Goal: Information Seeking & Learning: Learn about a topic

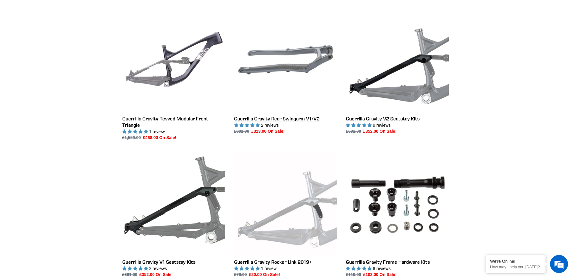
scroll to position [270, 0]
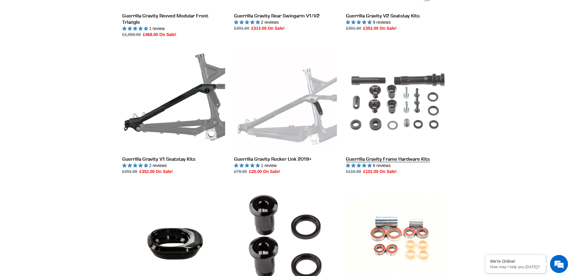
click at [396, 119] on link "Guerrilla Gravity Frame Hardware Kits" at bounding box center [397, 111] width 103 height 126
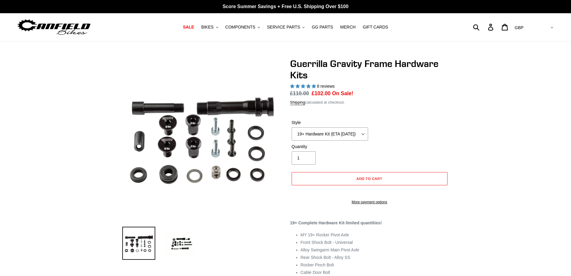
select select "highest-rating"
click at [355, 134] on select "19+ Hardware Kit (ETA 10/31/25) 21+ V2 Trail Pistol Complete Hardware Kit" at bounding box center [330, 133] width 76 height 13
click at [292, 127] on select "19+ Hardware Kit (ETA 10/31/25) 21+ V2 Trail Pistol Complete Hardware Kit" at bounding box center [330, 133] width 76 height 13
click at [364, 135] on select "19+ Hardware Kit (ETA 10/31/25) 21+ V2 Trail Pistol Complete Hardware Kit" at bounding box center [330, 133] width 76 height 13
select select "21+ V2 Trail Pistol Complete Hardware Kit"
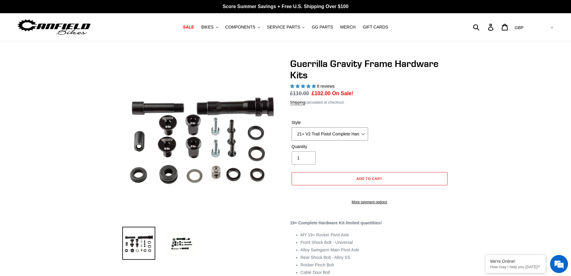
click at [292, 127] on select "19+ Hardware Kit (ETA 10/31/25) 21+ V2 Trail Pistol Complete Hardware Kit" at bounding box center [330, 133] width 76 height 13
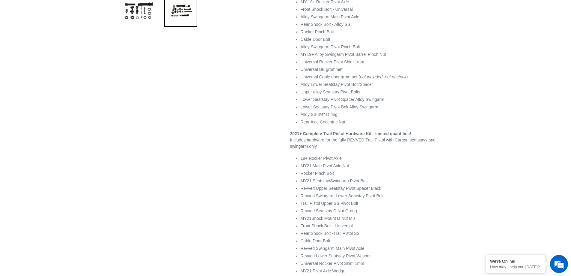
scroll to position [330, 0]
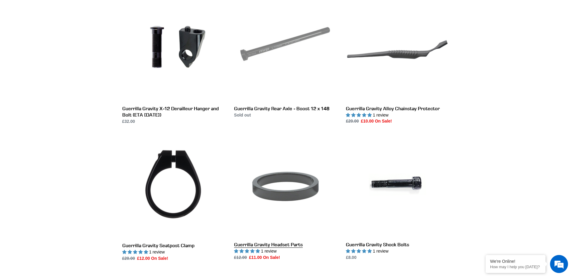
scroll to position [480, 0]
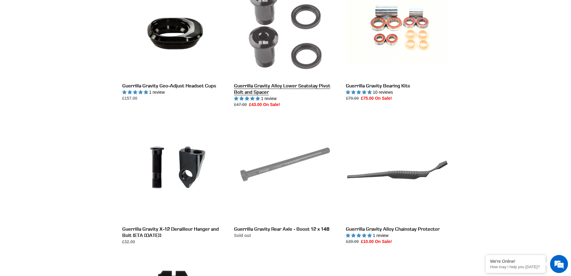
click at [285, 69] on link "Guerrilla Gravity Alloy Lower Seatstay Pivot Bolt and Spacer" at bounding box center [285, 41] width 103 height 133
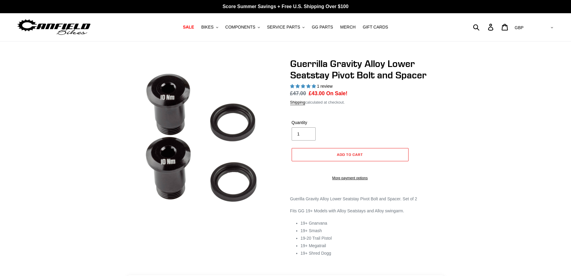
select select "highest-rating"
click at [363, 63] on h1 "Guerrilla Gravity Alloy Lower Seatstay Pivot Bolt and Spacer" at bounding box center [369, 69] width 159 height 23
drag, startPoint x: 330, startPoint y: 73, endPoint x: 380, endPoint y: 74, distance: 50.1
click at [380, 74] on h1 "Guerrilla Gravity Alloy Lower Seatstay Pivot Bolt and Spacer" at bounding box center [369, 69] width 159 height 23
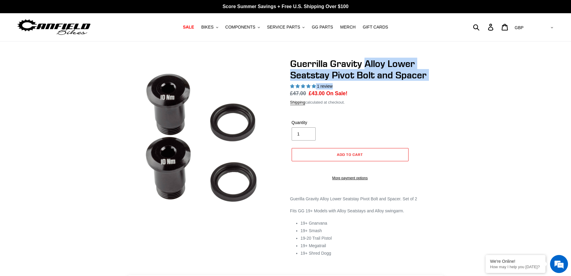
drag, startPoint x: 365, startPoint y: 65, endPoint x: 427, endPoint y: 81, distance: 64.0
click at [427, 81] on div "Guerrilla Gravity Alloy Lower Seatstay Pivot Bolt and Spacer 1 review Regular p…" at bounding box center [369, 122] width 159 height 129
copy div "Alloy Lower Seatstay Pivot Bolt and Spacer 1 review"
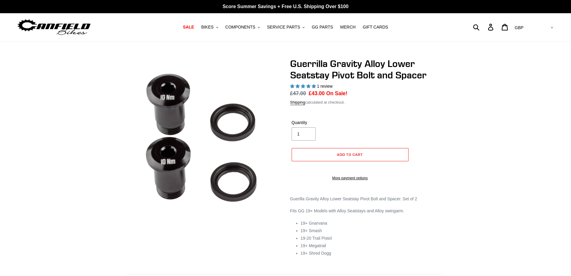
select select "highest-rating"
click at [246, 28] on span "COMPONENTS" at bounding box center [241, 27] width 30 height 5
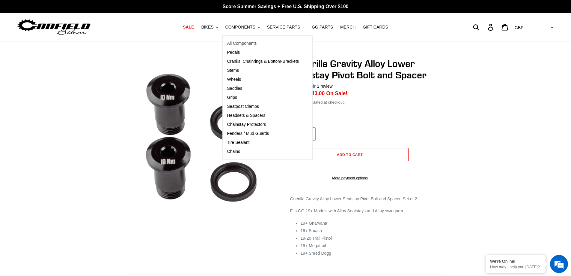
click at [257, 41] on span "All Components" at bounding box center [242, 43] width 30 height 5
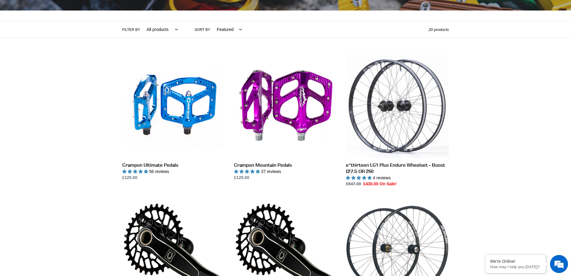
scroll to position [30, 0]
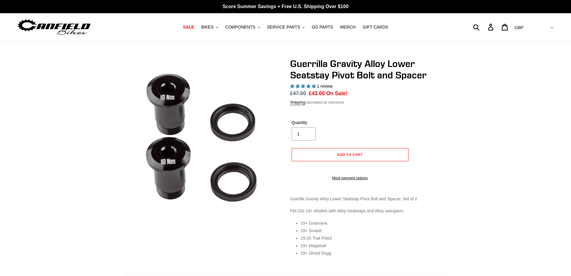
select select "highest-rating"
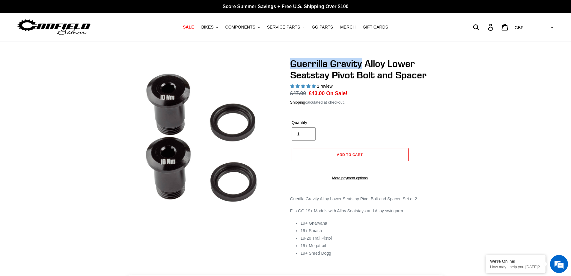
drag, startPoint x: 309, startPoint y: 64, endPoint x: 361, endPoint y: 78, distance: 53.9
click at [360, 67] on h1 "Guerrilla Gravity Alloy Lower Seatstay Pivot Bolt and Spacer" at bounding box center [369, 69] width 159 height 23
drag, startPoint x: 364, startPoint y: 64, endPoint x: 282, endPoint y: 61, distance: 82.2
click at [282, 61] on div "Guerrilla Gravity Alloy Lower Seatstay Pivot Bolt and Spacer 1 review Regular p…" at bounding box center [365, 163] width 168 height 210
type input "Guerrilla Gravity"
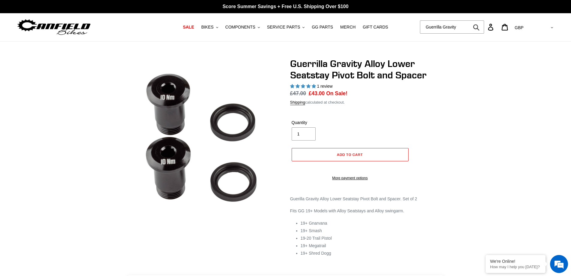
click at [480, 28] on icon "submit" at bounding box center [476, 27] width 7 height 7
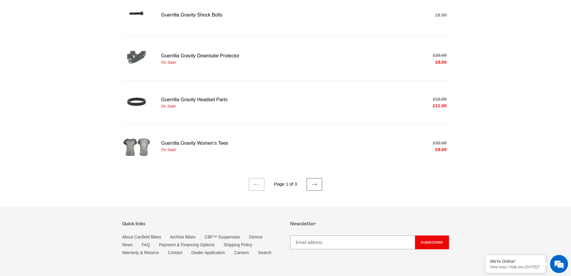
scroll to position [420, 0]
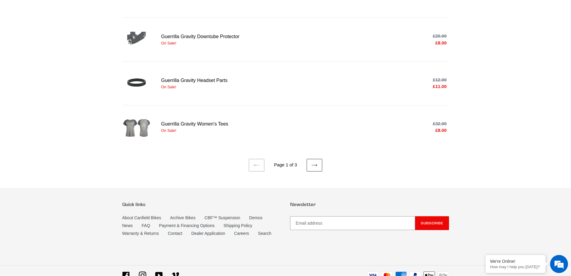
click at [315, 166] on link "Next page" at bounding box center [315, 165] width 16 height 13
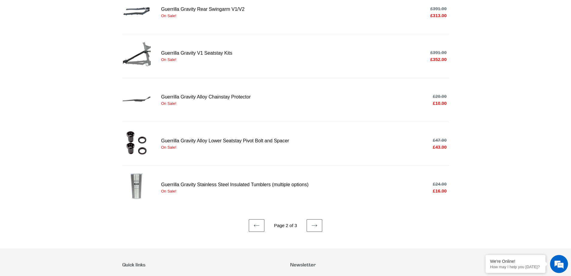
scroll to position [360, 0]
click at [314, 223] on icon at bounding box center [315, 225] width 6 height 6
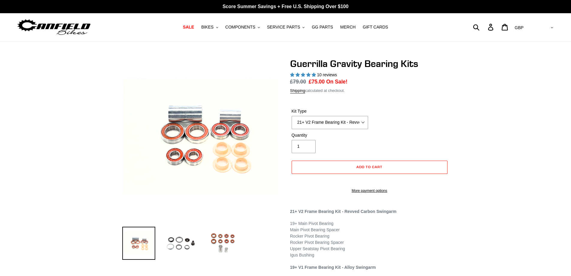
select select "highest-rating"
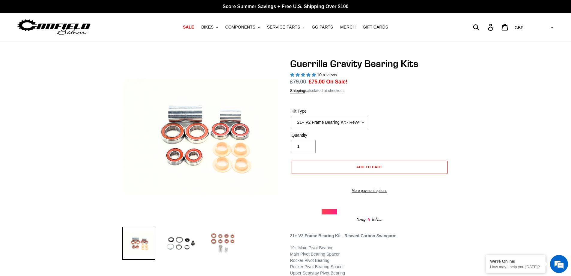
click at [228, 236] on img at bounding box center [222, 242] width 33 height 33
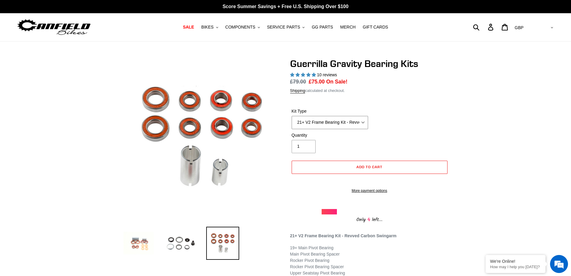
click at [358, 119] on select "21+ V2 Frame Bearing Kit - Revved Carbon Swingarm - In Stock 19+ V1 Frame Beari…" at bounding box center [330, 122] width 76 height 13
click at [292, 116] on select "21+ V2 Frame Bearing Kit - Revved Carbon Swingarm - In Stock 19+ V1 Frame Beari…" at bounding box center [330, 122] width 76 height 13
click at [359, 125] on select "21+ V2 Frame Bearing Kit - Revved Carbon Swingarm - In Stock 19+ V1 Frame Beari…" at bounding box center [330, 122] width 76 height 13
click at [292, 116] on select "21+ V2 Frame Bearing Kit - Revved Carbon Swingarm - In Stock 19+ V1 Frame Beari…" at bounding box center [330, 122] width 76 height 13
click at [354, 119] on select "21+ V2 Frame Bearing Kit - Revved Carbon Swingarm - In Stock 19+ V1 Frame Beari…" at bounding box center [330, 122] width 76 height 13
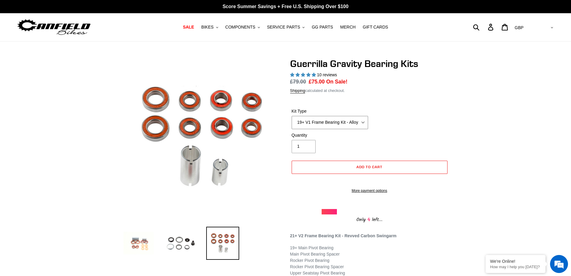
click at [292, 116] on select "21+ V2 Frame Bearing Kit - Revved Carbon Swingarm - In Stock 19+ V1 Frame Beari…" at bounding box center [330, 122] width 76 height 13
click at [357, 122] on select "21+ V2 Frame Bearing Kit - Revved Carbon Swingarm - In Stock 19+ V1 Frame Beari…" at bounding box center [330, 122] width 76 height 13
click at [292, 116] on select "21+ V2 Frame Bearing Kit - Revved Carbon Swingarm - In Stock 19+ V1 Frame Beari…" at bounding box center [330, 122] width 76 height 13
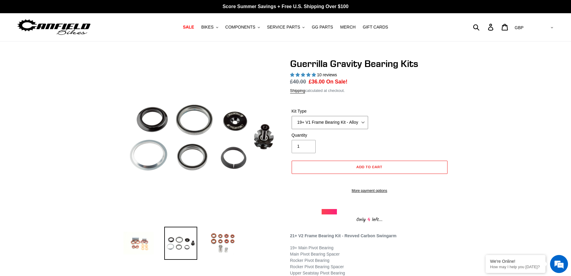
click at [337, 123] on select "21+ V2 Frame Bearing Kit - Revved Carbon Swingarm - In Stock 19+ V1 Frame Beari…" at bounding box center [330, 122] width 76 height 13
click at [292, 116] on select "21+ V2 Frame Bearing Kit - Revved Carbon Swingarm - In Stock 19+ V1 Frame Beari…" at bounding box center [330, 122] width 76 height 13
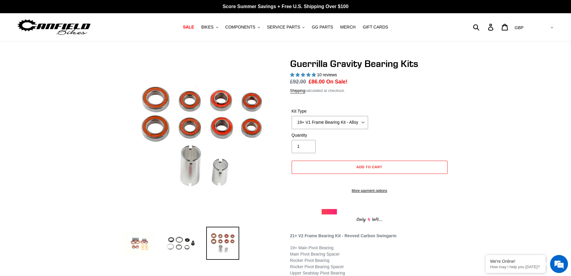
click at [512, 95] on div "Guerrilla Gravity Bearing Kits 10 reviews Regular price £92.00 /" at bounding box center [285, 235] width 571 height 355
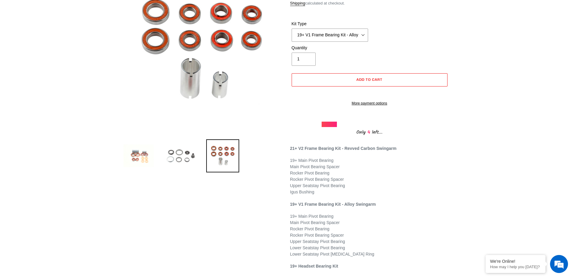
scroll to position [30, 0]
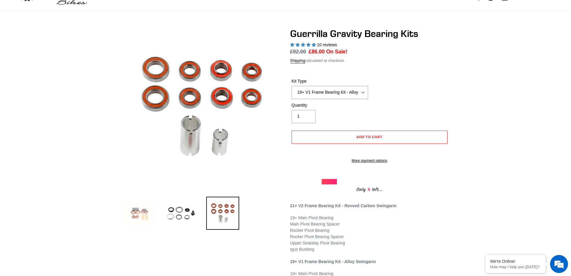
click at [141, 218] on img at bounding box center [138, 212] width 33 height 33
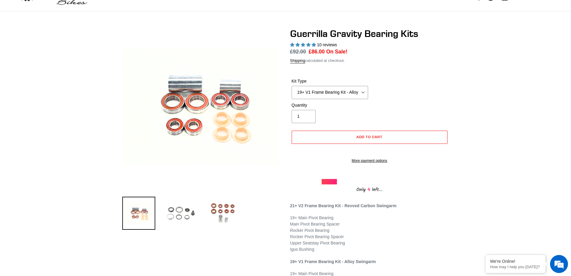
click at [175, 220] on img at bounding box center [180, 212] width 33 height 33
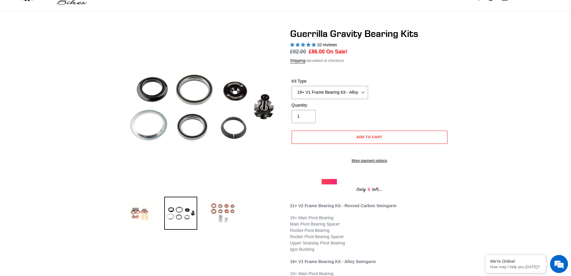
click at [223, 218] on img at bounding box center [222, 212] width 33 height 33
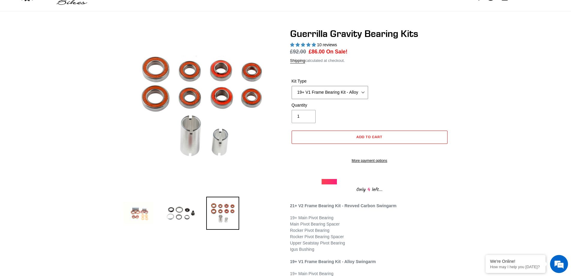
click at [355, 93] on select "21+ V2 Frame Bearing Kit - Revved Carbon Swingarm - In Stock 19+ V1 Frame Beari…" at bounding box center [330, 92] width 76 height 13
click at [292, 86] on select "21+ V2 Frame Bearing Kit - Revved Carbon Swingarm - In Stock 19+ V1 Frame Beari…" at bounding box center [330, 92] width 76 height 13
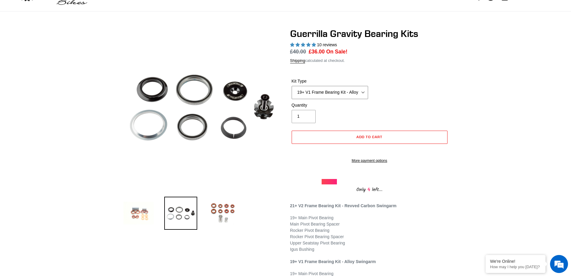
click at [352, 94] on select "21+ V2 Frame Bearing Kit - Revved Carbon Swingarm - In Stock 19+ V1 Frame Beari…" at bounding box center [330, 92] width 76 height 13
select select "19+ V1 Frame Bearing Kit - Alloy Swingarm - In Stock"
click at [292, 86] on select "21+ V2 Frame Bearing Kit - Revved Carbon Swingarm - In Stock 19+ V1 Frame Beari…" at bounding box center [330, 92] width 76 height 13
